Goal: Task Accomplishment & Management: Manage account settings

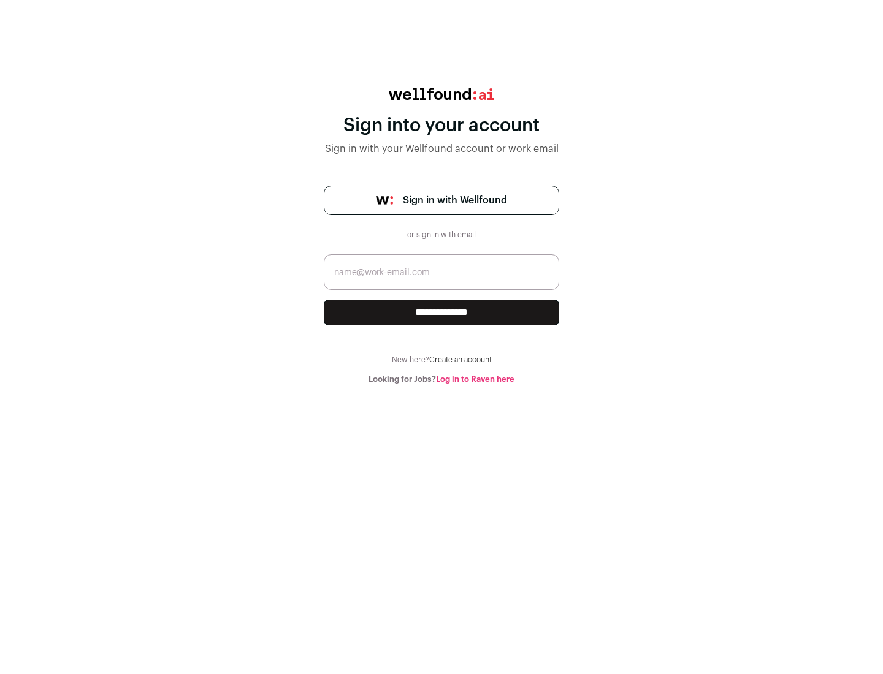
click at [454, 201] on span "Sign in with Wellfound" at bounding box center [455, 200] width 104 height 15
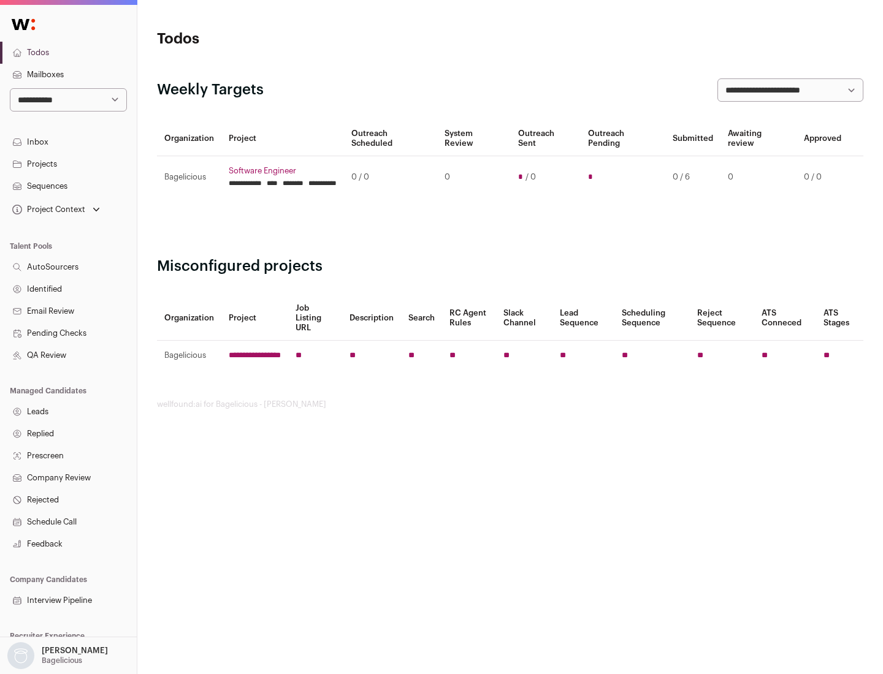
click at [68, 164] on link "Projects" at bounding box center [68, 164] width 137 height 22
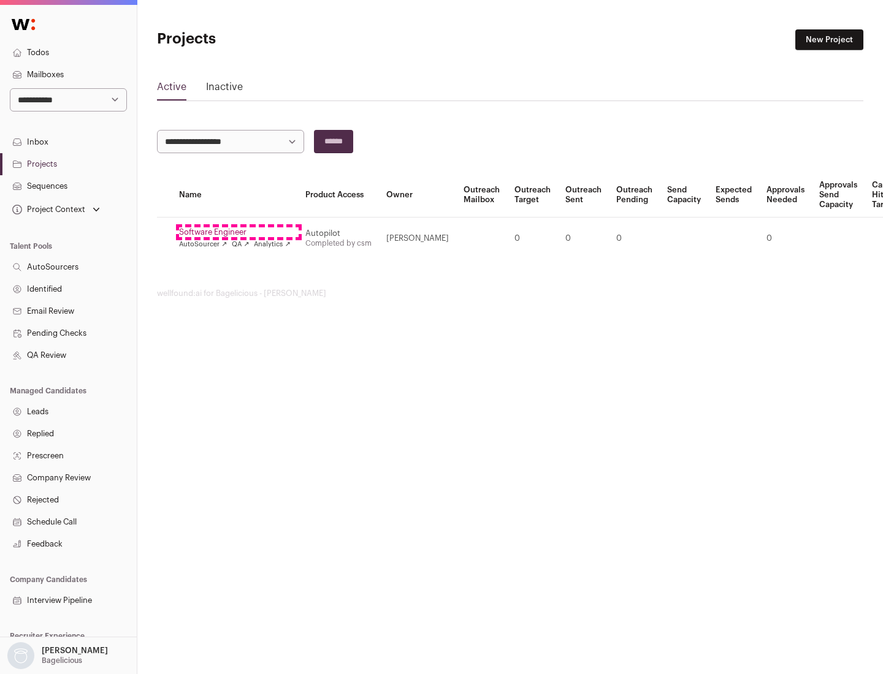
click at [239, 232] on link "Software Engineer" at bounding box center [235, 232] width 112 height 10
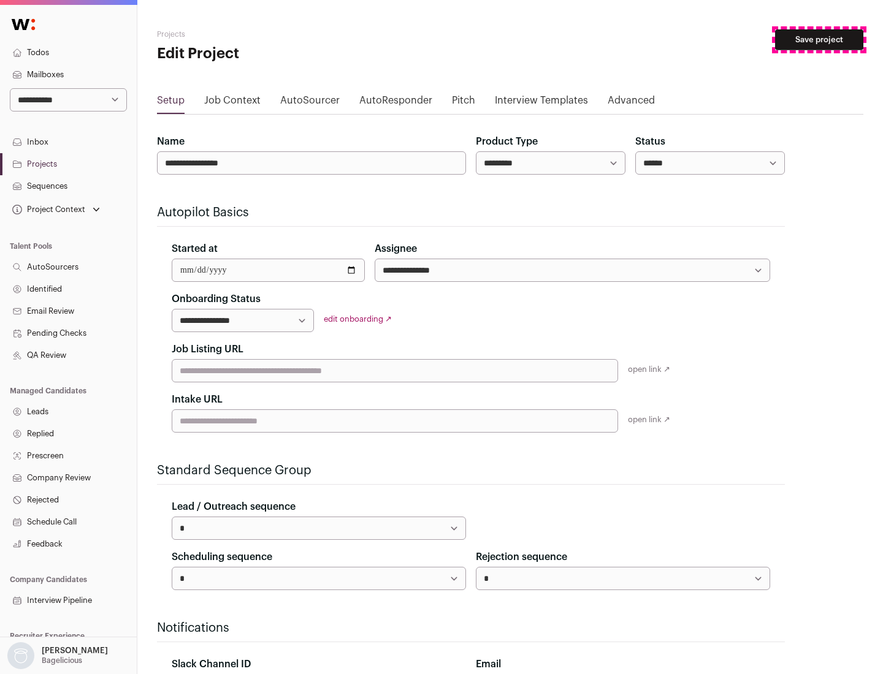
click at [819, 40] on button "Save project" at bounding box center [819, 39] width 88 height 21
